Goal: Task Accomplishment & Management: Use online tool/utility

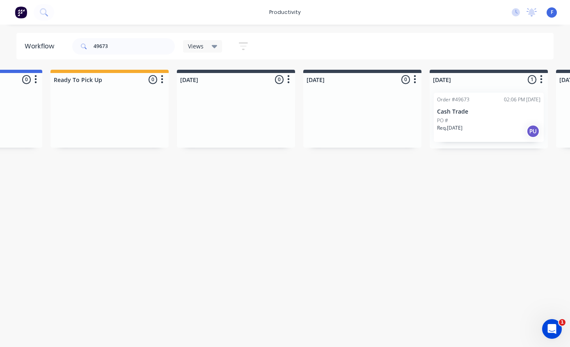
scroll to position [16, 224]
click at [478, 108] on p "Cash Trade" at bounding box center [484, 111] width 103 height 7
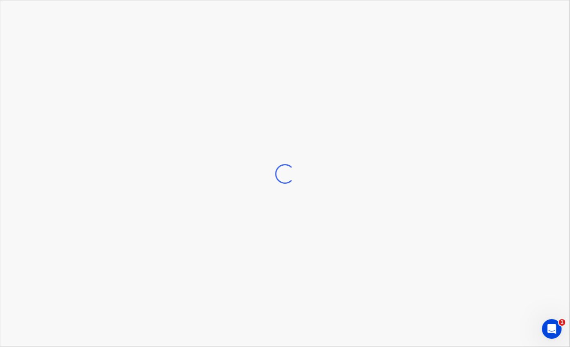
scroll to position [16, 225]
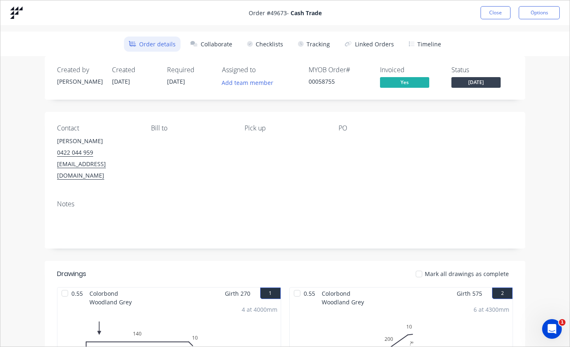
click at [318, 41] on button "Tracking" at bounding box center [314, 44] width 42 height 15
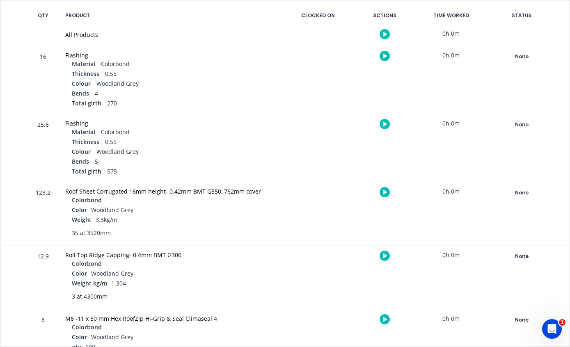
scroll to position [170, 0]
click at [524, 192] on div "None" at bounding box center [521, 193] width 59 height 11
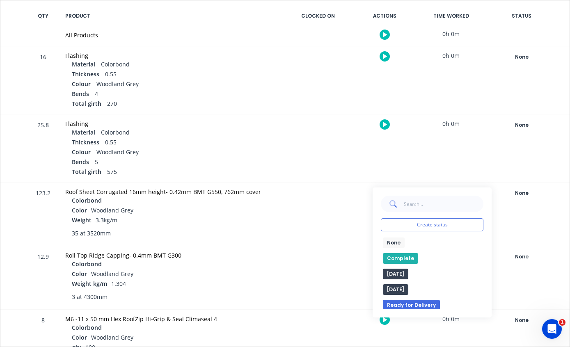
click at [402, 256] on button "Complete" at bounding box center [400, 258] width 35 height 11
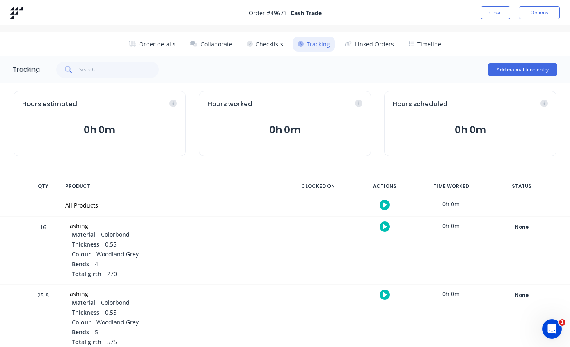
scroll to position [0, 0]
click at [498, 11] on button "Close" at bounding box center [496, 12] width 30 height 13
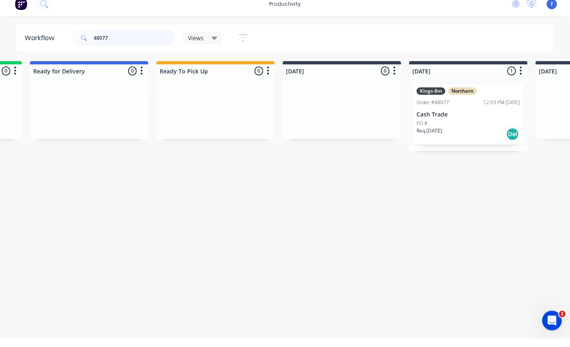
scroll to position [16, 115]
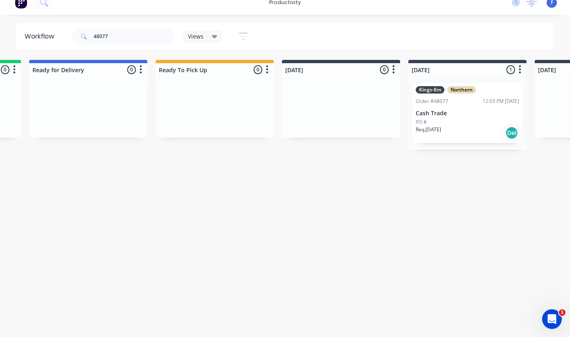
click at [458, 120] on p "Cash Trade" at bounding box center [467, 123] width 103 height 7
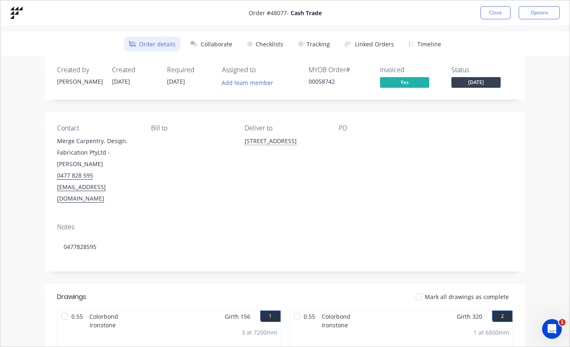
click at [316, 43] on button "Tracking" at bounding box center [314, 44] width 42 height 15
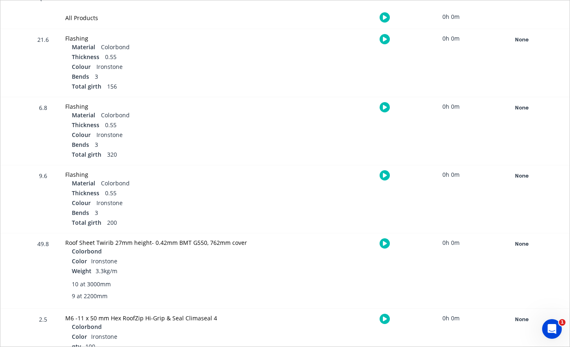
scroll to position [187, 0]
click at [524, 242] on div "None" at bounding box center [521, 245] width 59 height 11
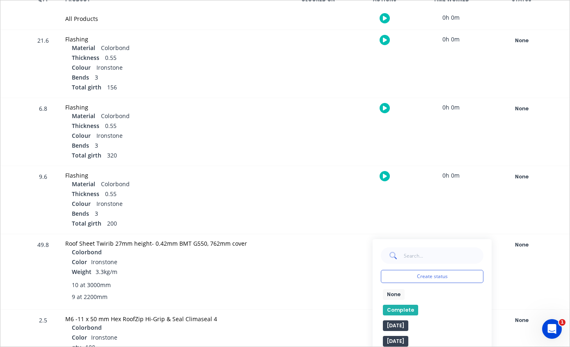
click at [401, 310] on button "Complete" at bounding box center [400, 310] width 35 height 11
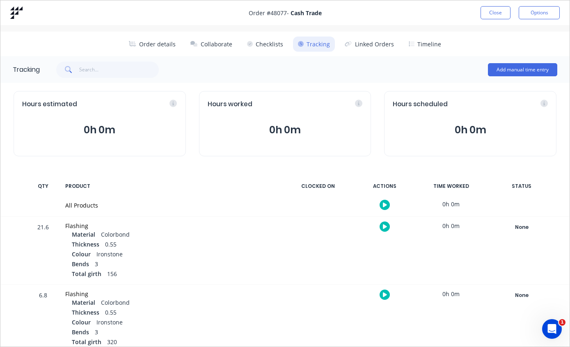
scroll to position [0, 0]
click at [498, 13] on button "Close" at bounding box center [496, 12] width 30 height 13
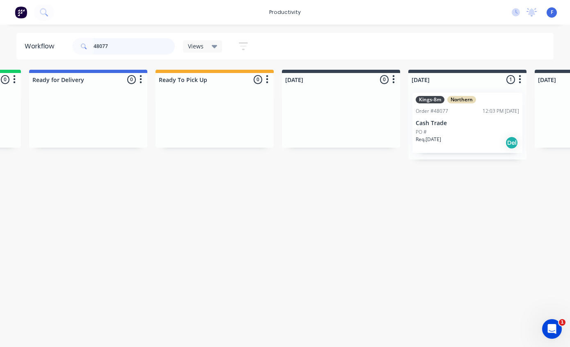
click at [141, 51] on input "48077" at bounding box center [134, 46] width 81 height 16
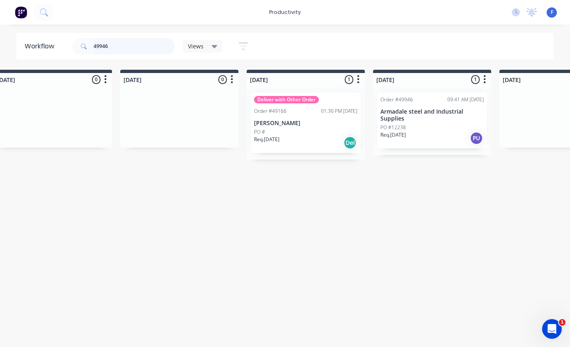
scroll to position [16, 404]
type input "49946"
click at [424, 108] on p "Armadale steel and Industrial Supplies" at bounding box center [431, 115] width 103 height 14
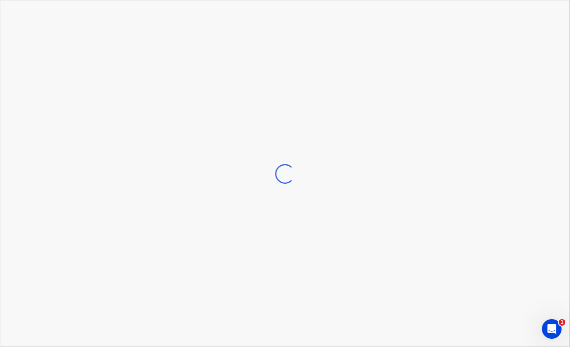
scroll to position [16, 404]
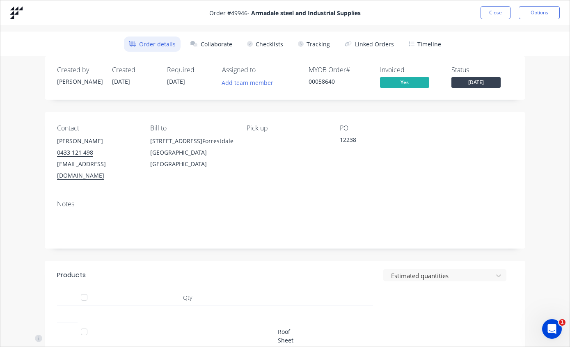
click at [314, 39] on button "Tracking" at bounding box center [314, 44] width 42 height 15
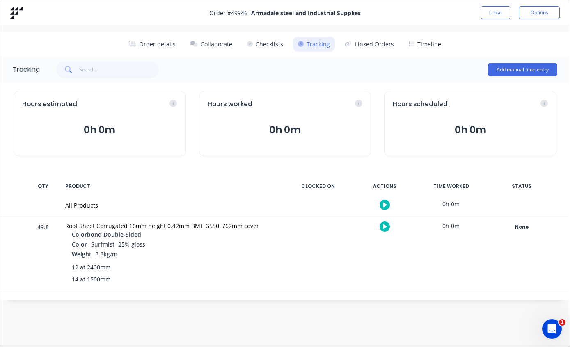
click at [515, 225] on div "None" at bounding box center [521, 227] width 59 height 11
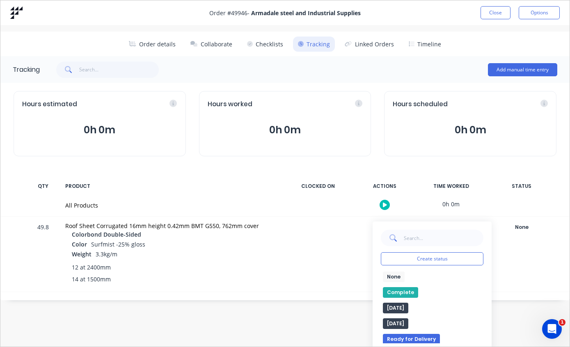
click at [395, 292] on button "Complete" at bounding box center [400, 292] width 35 height 11
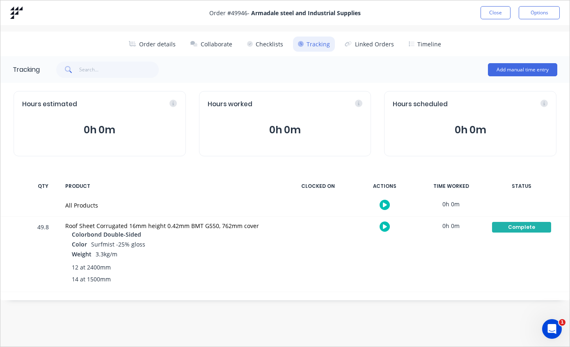
click at [494, 8] on button "Close" at bounding box center [496, 12] width 30 height 13
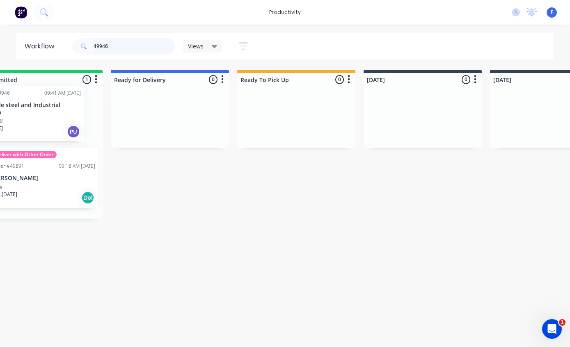
scroll to position [16, 0]
